Goal: Task Accomplishment & Management: Manage account settings

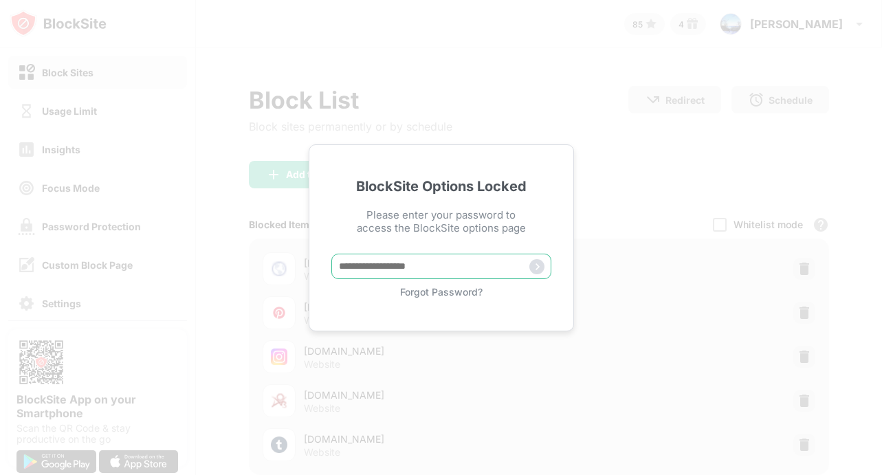
click at [378, 273] on input "text" at bounding box center [441, 266] width 220 height 25
type input "*****"
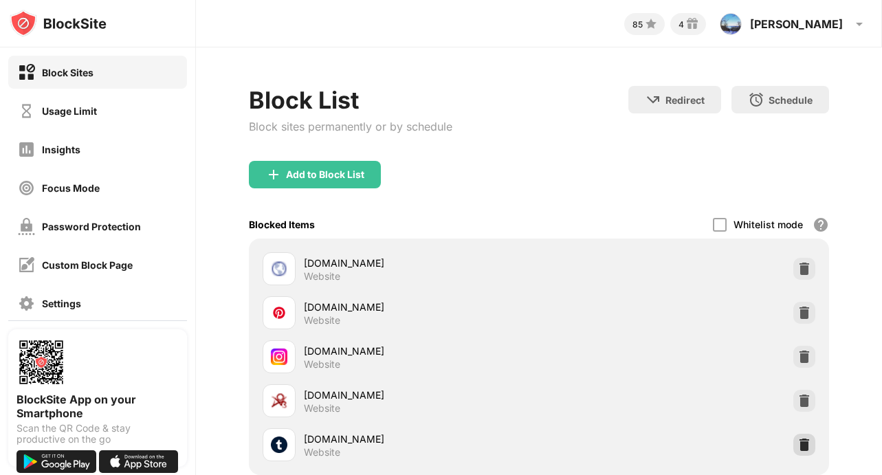
click at [799, 441] on img at bounding box center [804, 445] width 14 height 14
